Goal: Navigation & Orientation: Understand site structure

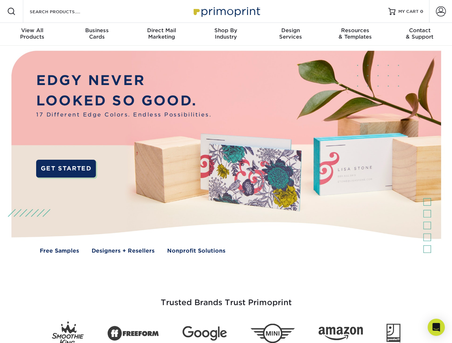
click at [226, 172] on img at bounding box center [225, 158] width 447 height 224
click at [11, 11] on span at bounding box center [11, 11] width 9 height 9
click at [440, 11] on span at bounding box center [441, 11] width 10 height 10
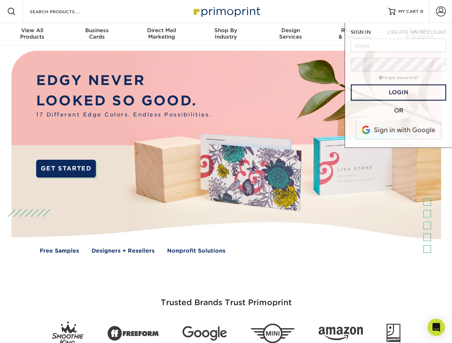
click at [32, 34] on div "View All Products" at bounding box center [32, 33] width 64 height 13
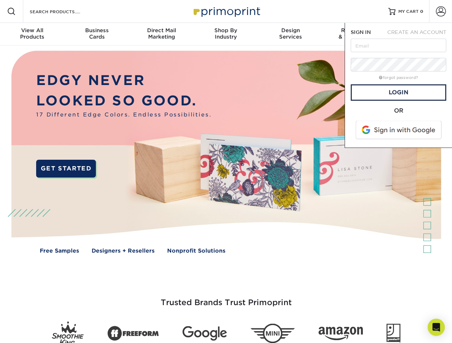
click at [97, 34] on div "Business Cards" at bounding box center [96, 33] width 64 height 13
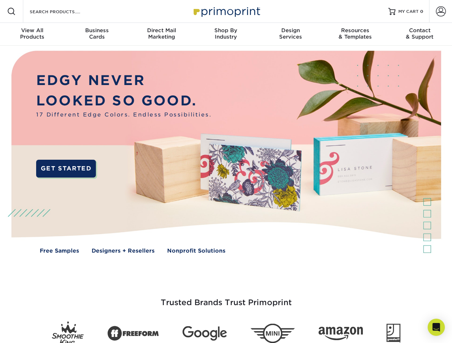
click at [161, 34] on div "Direct Mail Marketing" at bounding box center [161, 33] width 64 height 13
click at [226, 34] on div "Shop By Industry" at bounding box center [225, 33] width 64 height 13
click at [290, 34] on div "Design Services" at bounding box center [290, 33] width 64 height 13
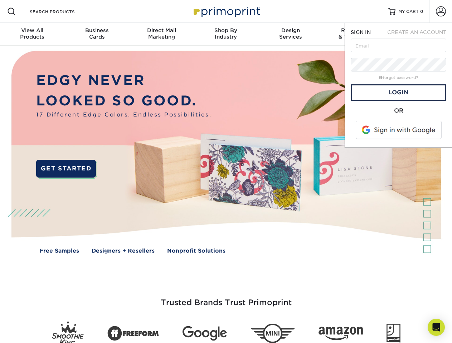
click at [355, 34] on span "SIGN IN" at bounding box center [361, 32] width 20 height 6
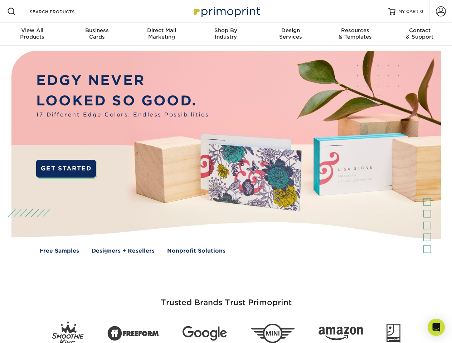
click at [420, 34] on div "Contact & Support" at bounding box center [419, 33] width 64 height 13
